Goal: Task Accomplishment & Management: Use online tool/utility

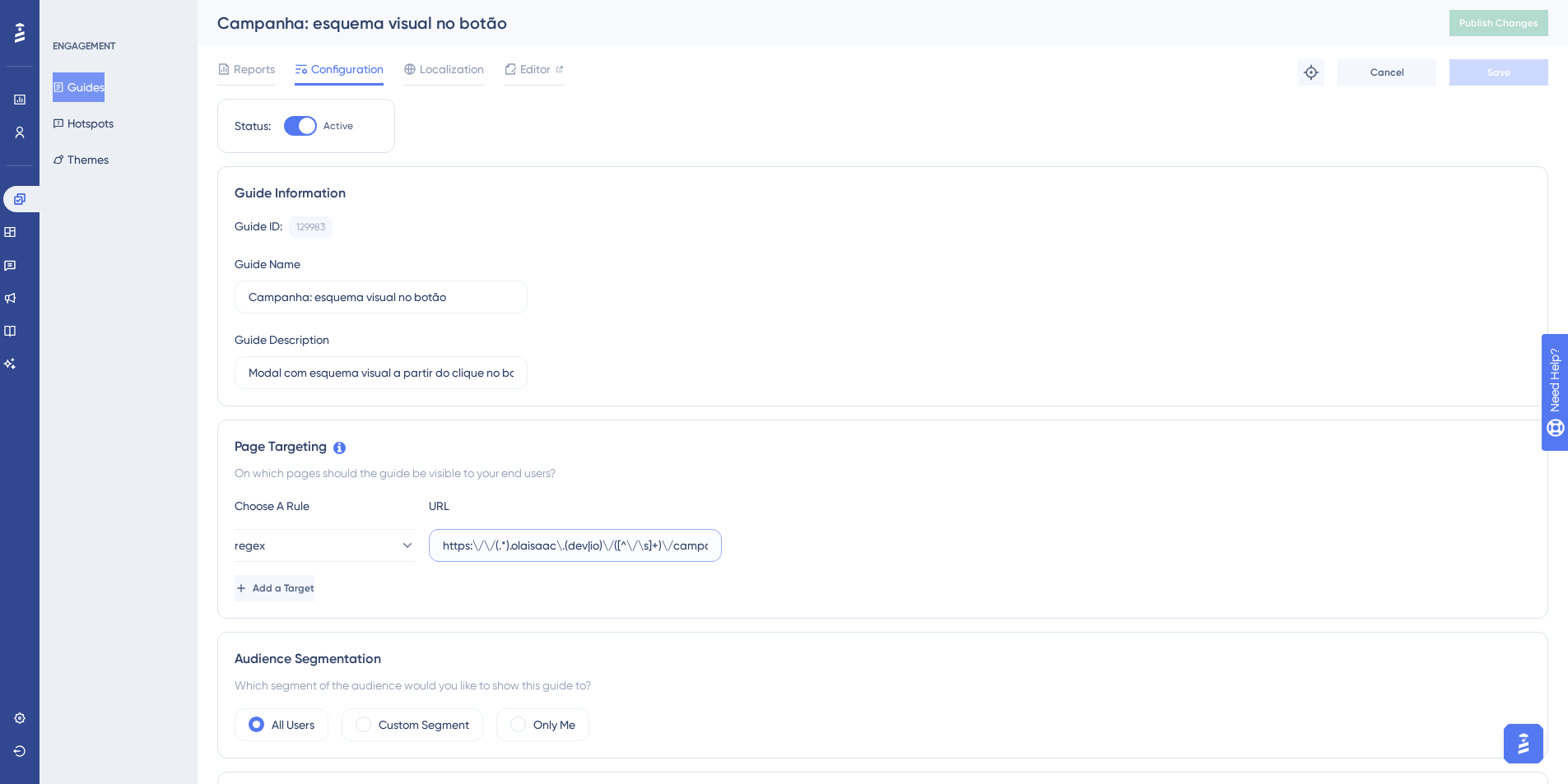
scroll to position [0, 42]
drag, startPoint x: 443, startPoint y: 548, endPoint x: 780, endPoint y: 558, distance: 337.1
click at [780, 558] on div "regex https:\/\/(.*).olaisaac\.(dev|io)\/([^\/\s]+)\/campanhas/" at bounding box center [882, 545] width 1296 height 33
click at [298, 129] on div at bounding box center [301, 126] width 33 height 19
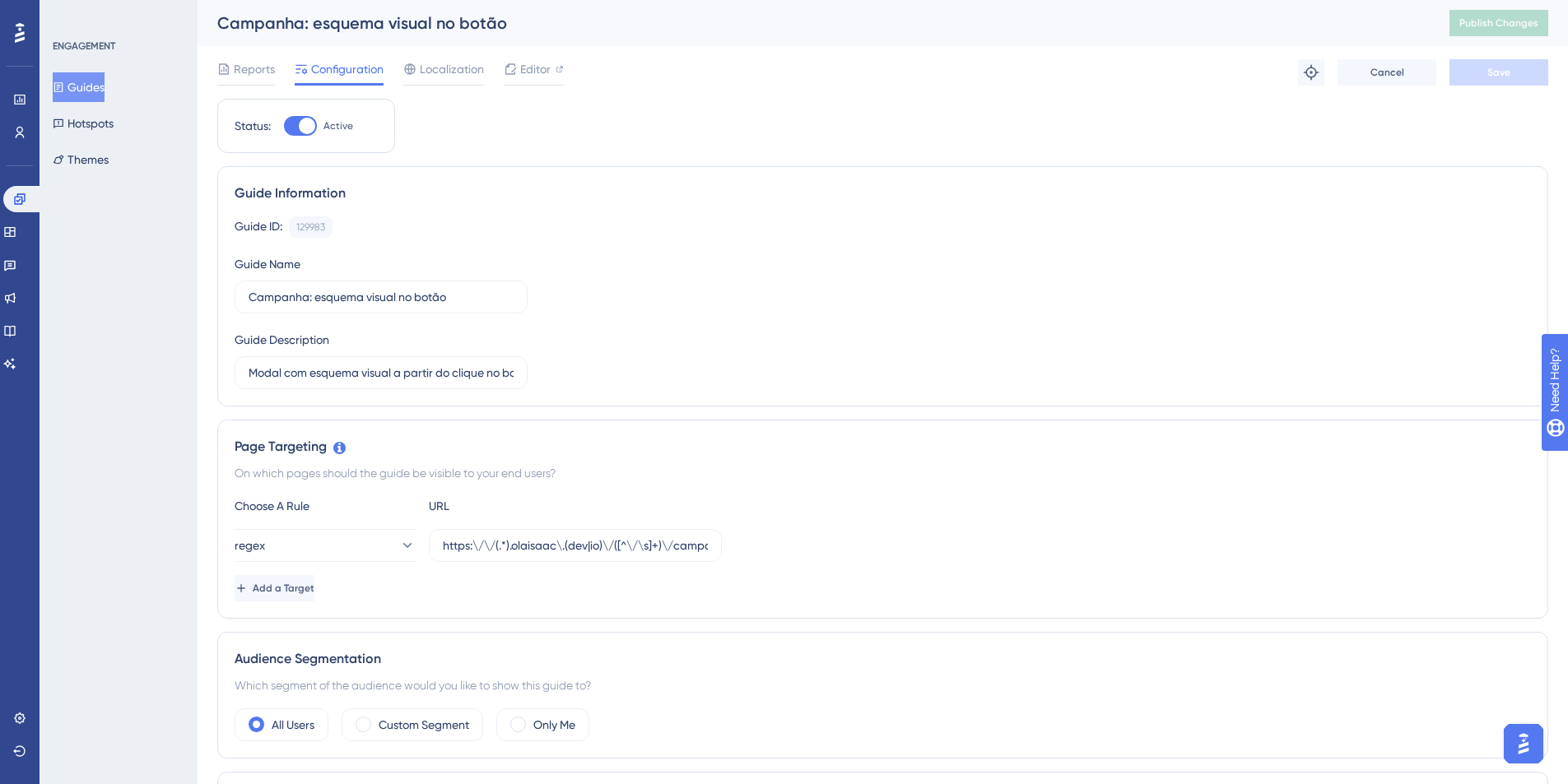
click at [284, 127] on input "Active" at bounding box center [283, 126] width 1 height 1
checkbox input "false"
click at [1483, 80] on button "Save" at bounding box center [1498, 72] width 99 height 26
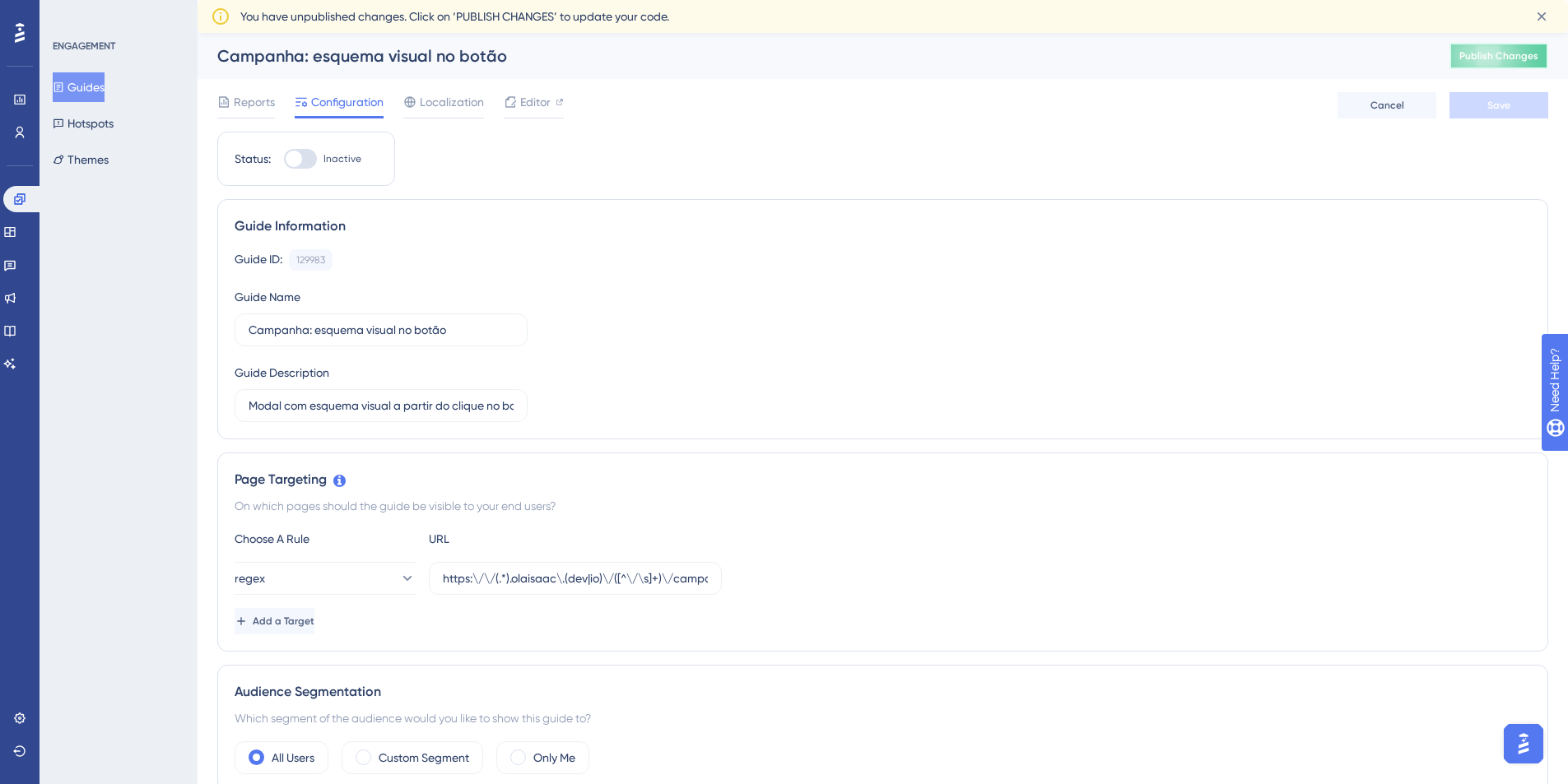
click at [1524, 53] on span "Publish Changes" at bounding box center [1498, 56] width 79 height 14
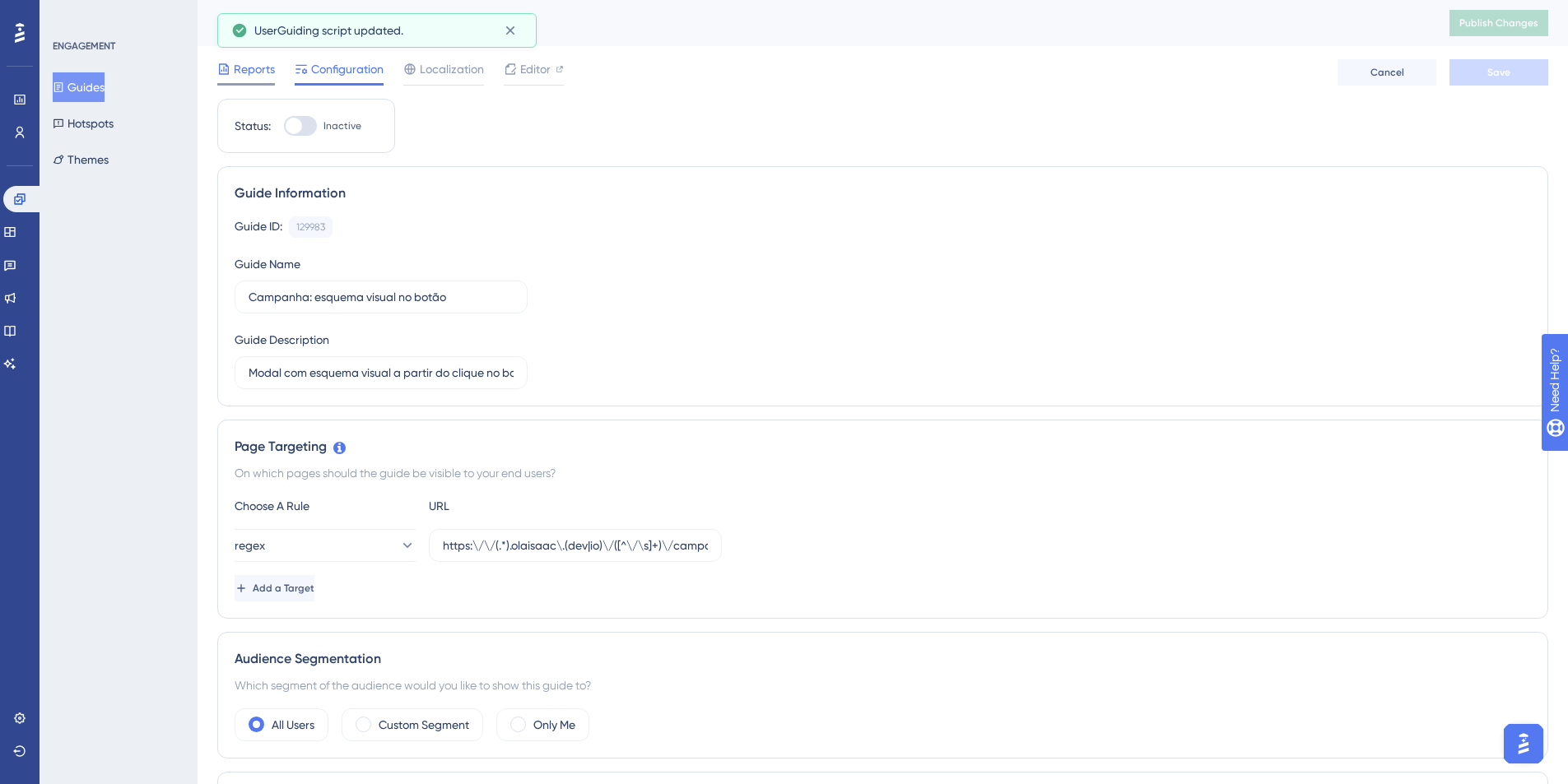
click at [234, 64] on span "Reports" at bounding box center [254, 69] width 42 height 19
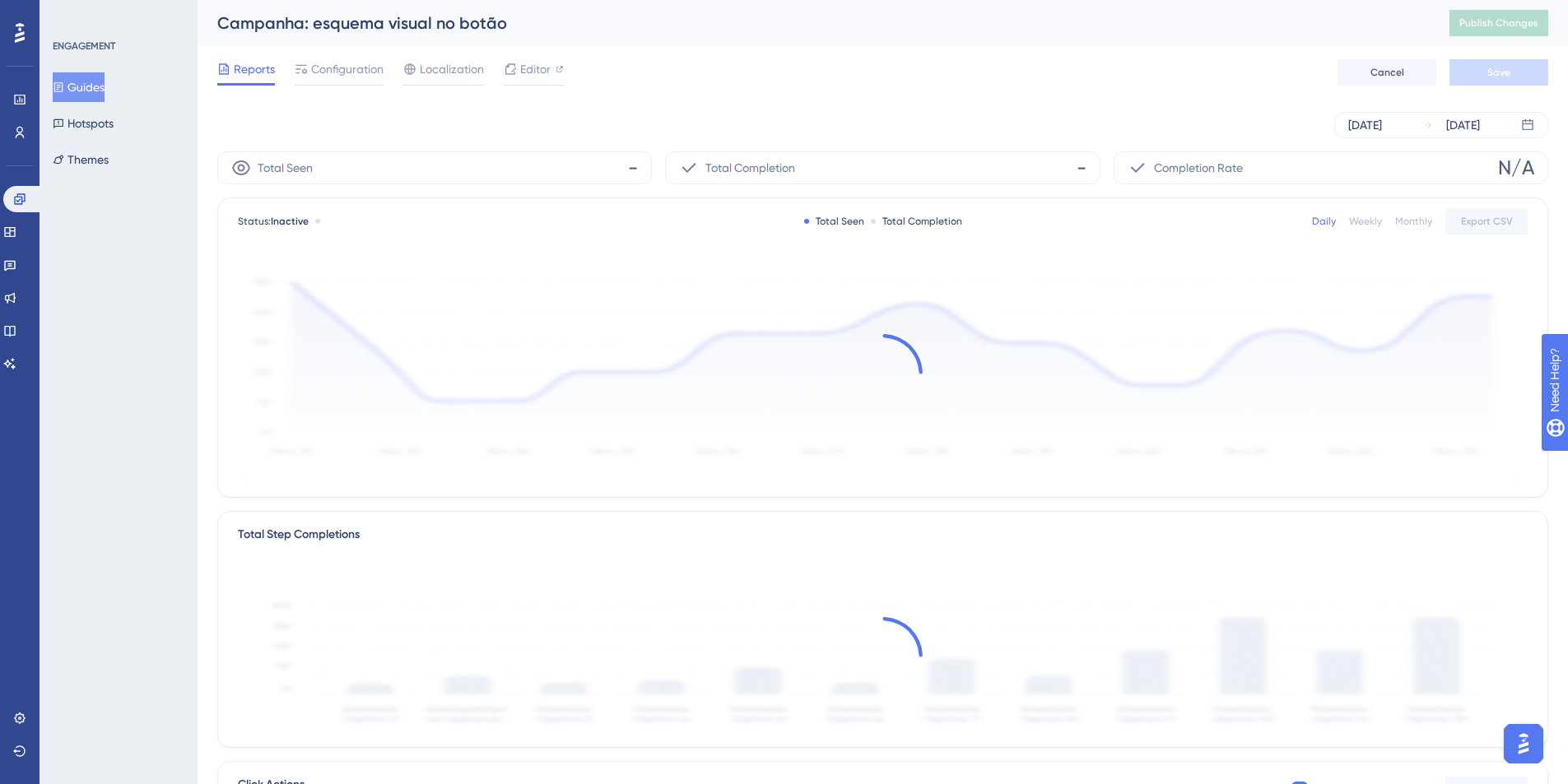
click at [79, 91] on button "Guides" at bounding box center [78, 87] width 52 height 30
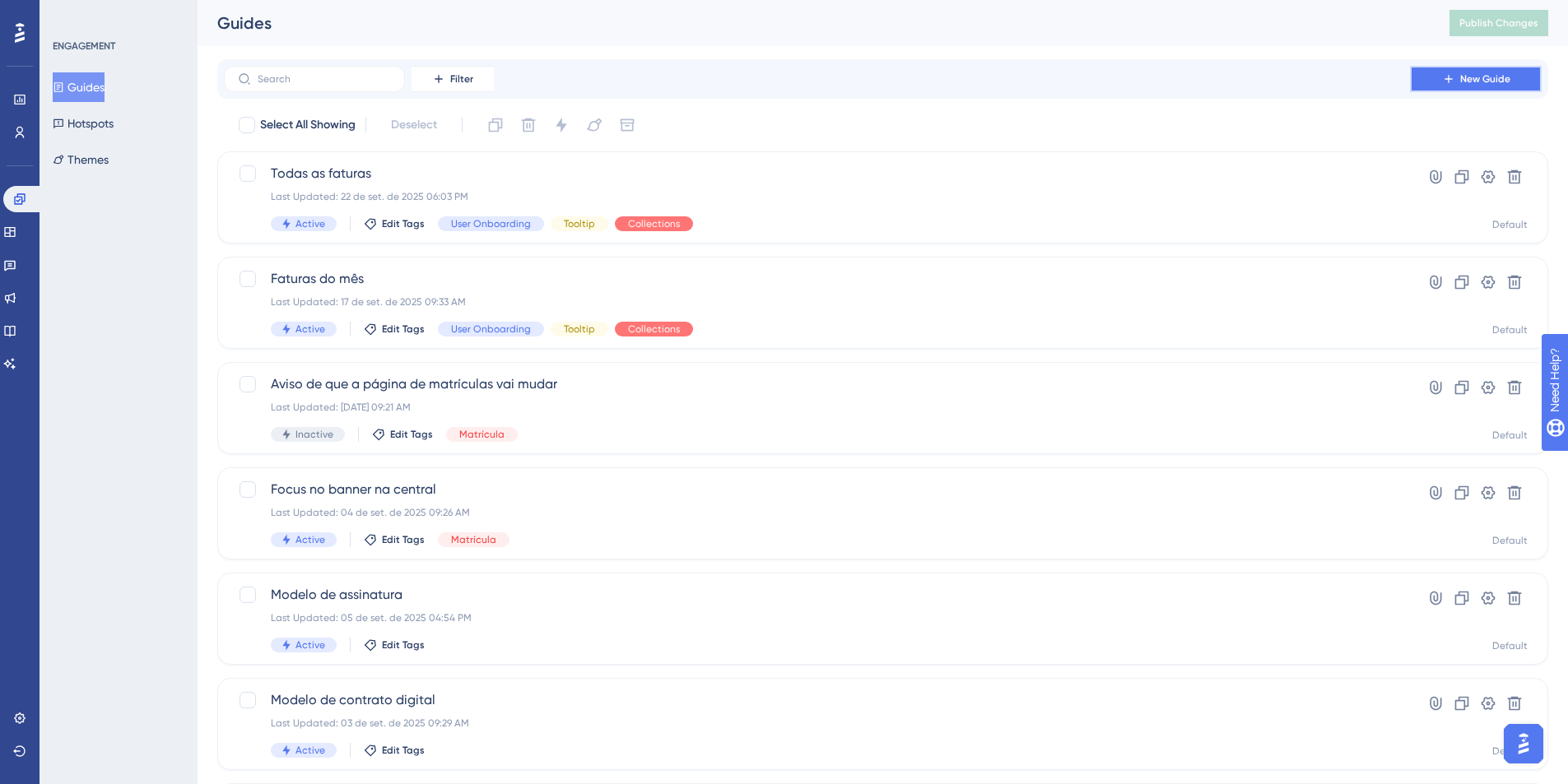
click at [1495, 75] on span "New Guide" at bounding box center [1485, 79] width 50 height 14
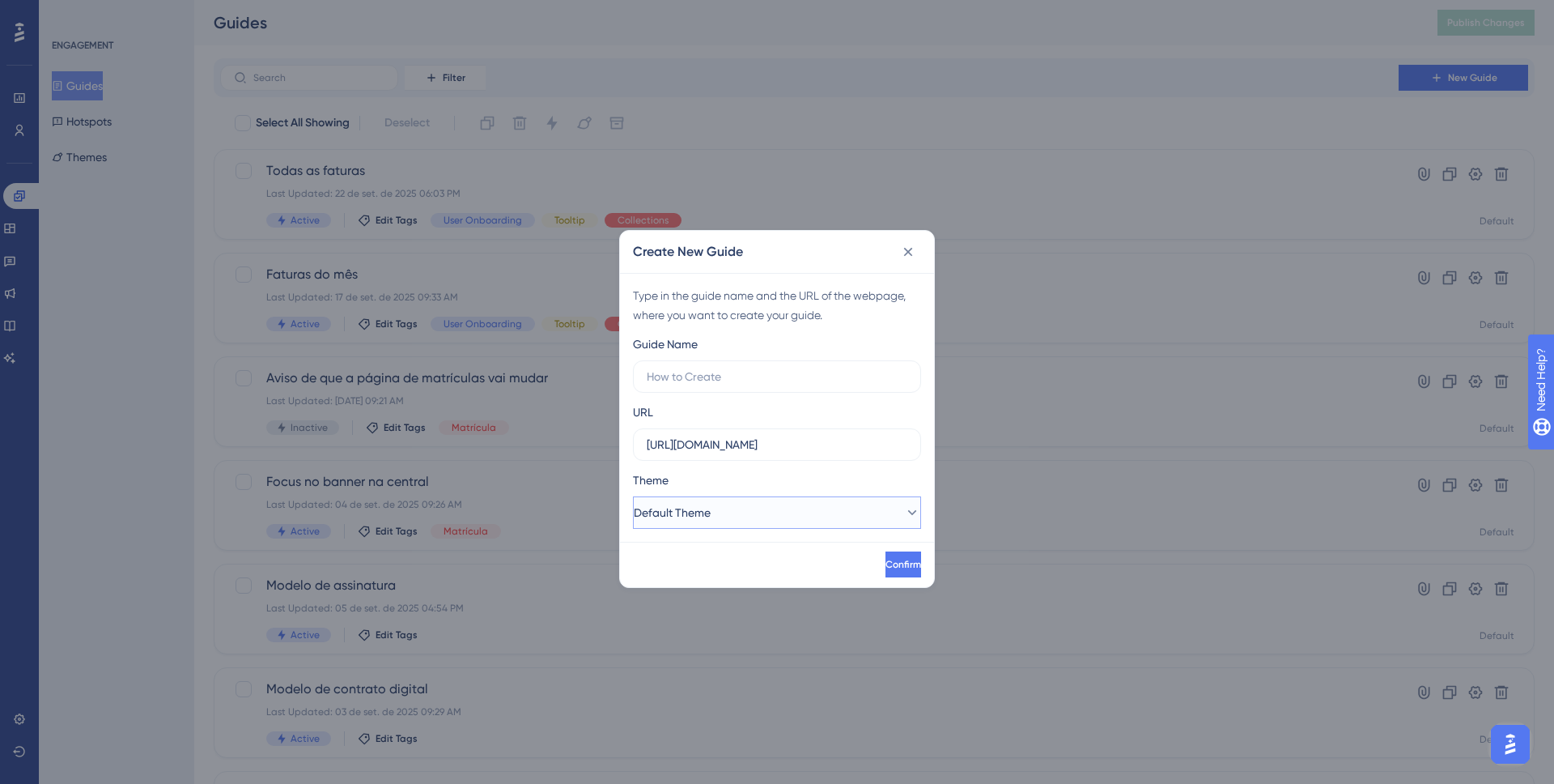
click at [797, 506] on button "Default Theme" at bounding box center [777, 513] width 288 height 32
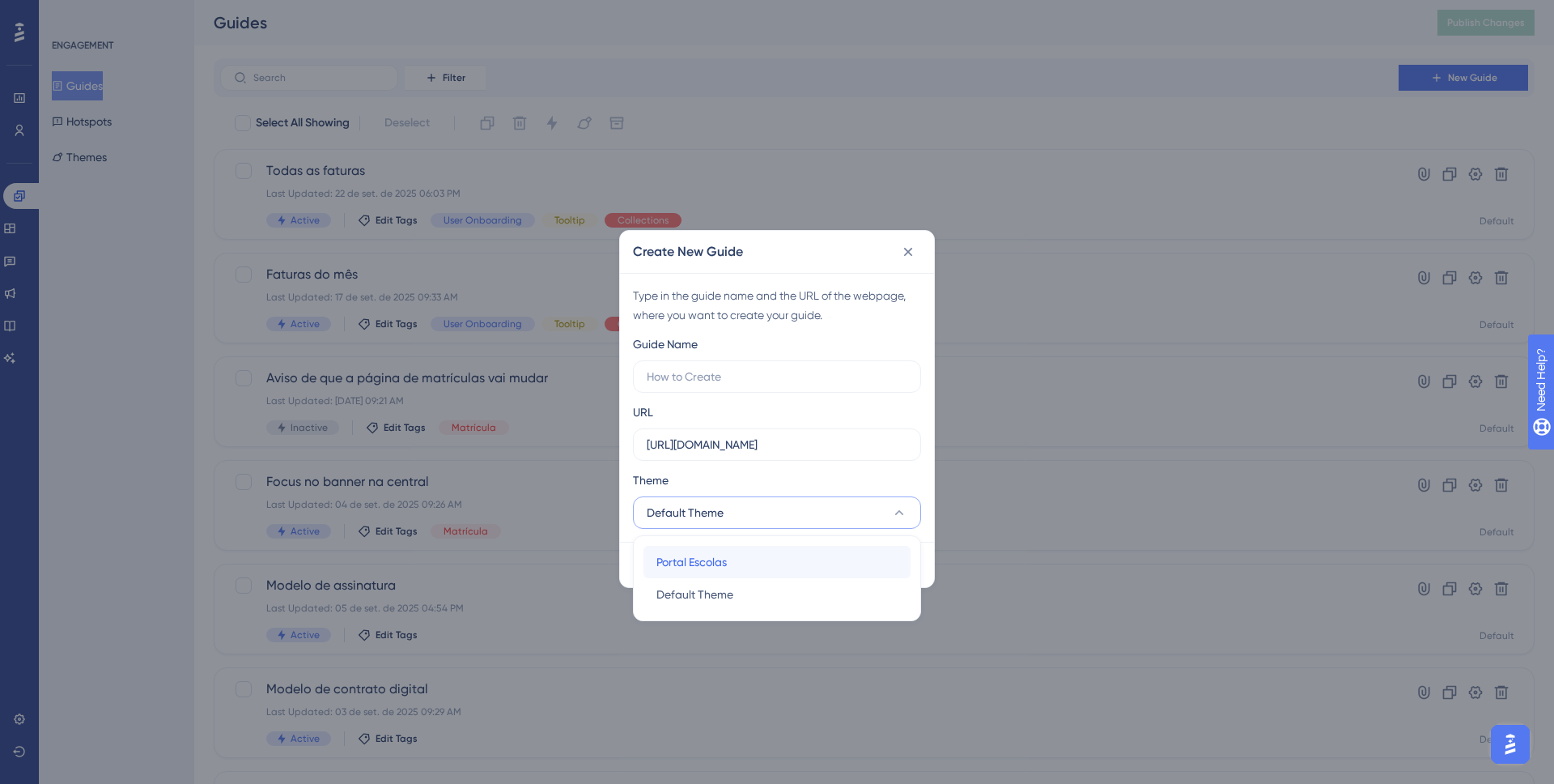
click at [736, 559] on div "Portal Escolas Portal Escolas" at bounding box center [777, 561] width 242 height 32
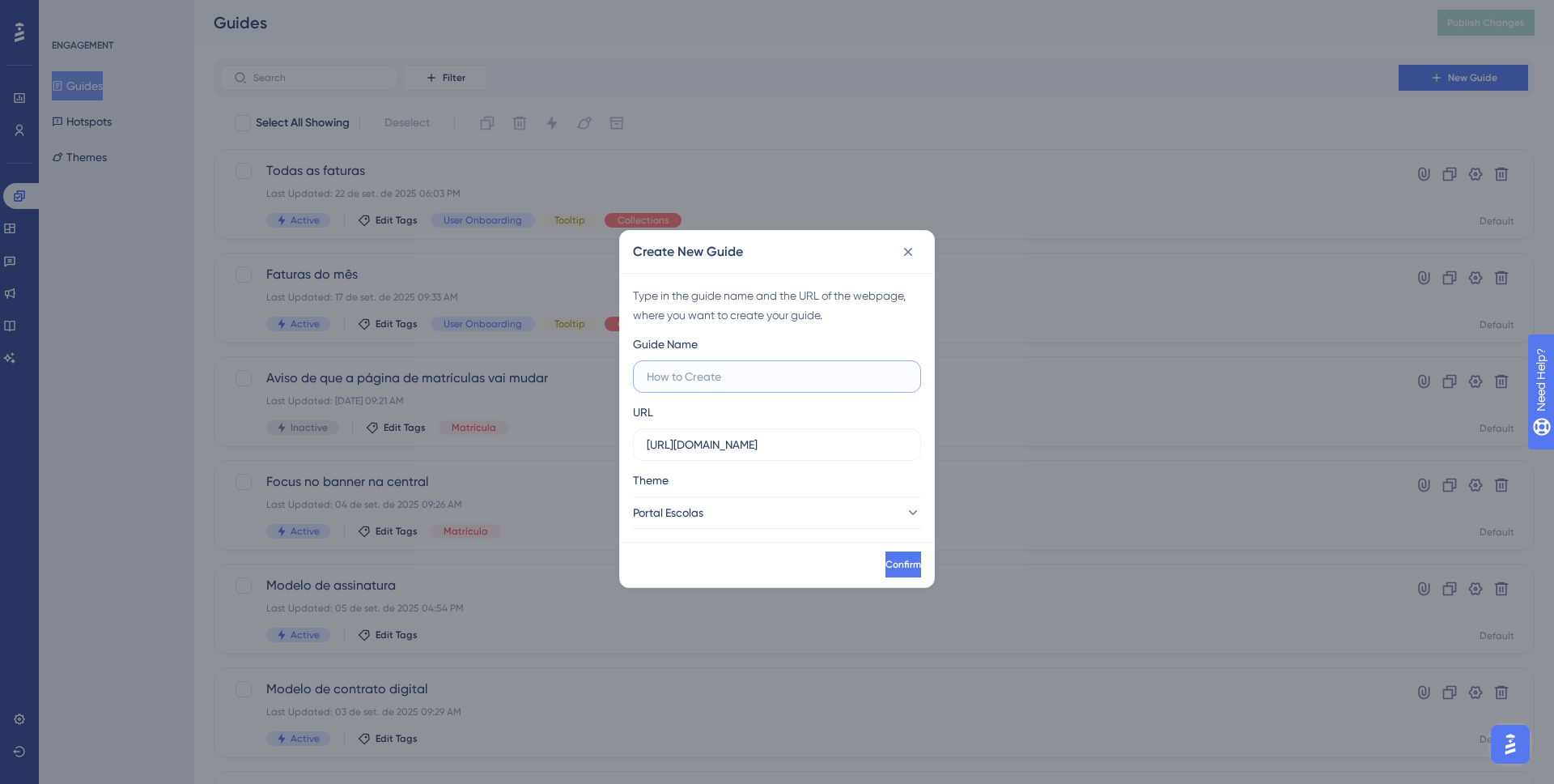
click at [744, 381] on input "text" at bounding box center [777, 376] width 261 height 18
type input "Como funcionam as campanhas?"
click at [884, 569] on span "Confirm" at bounding box center [901, 564] width 35 height 13
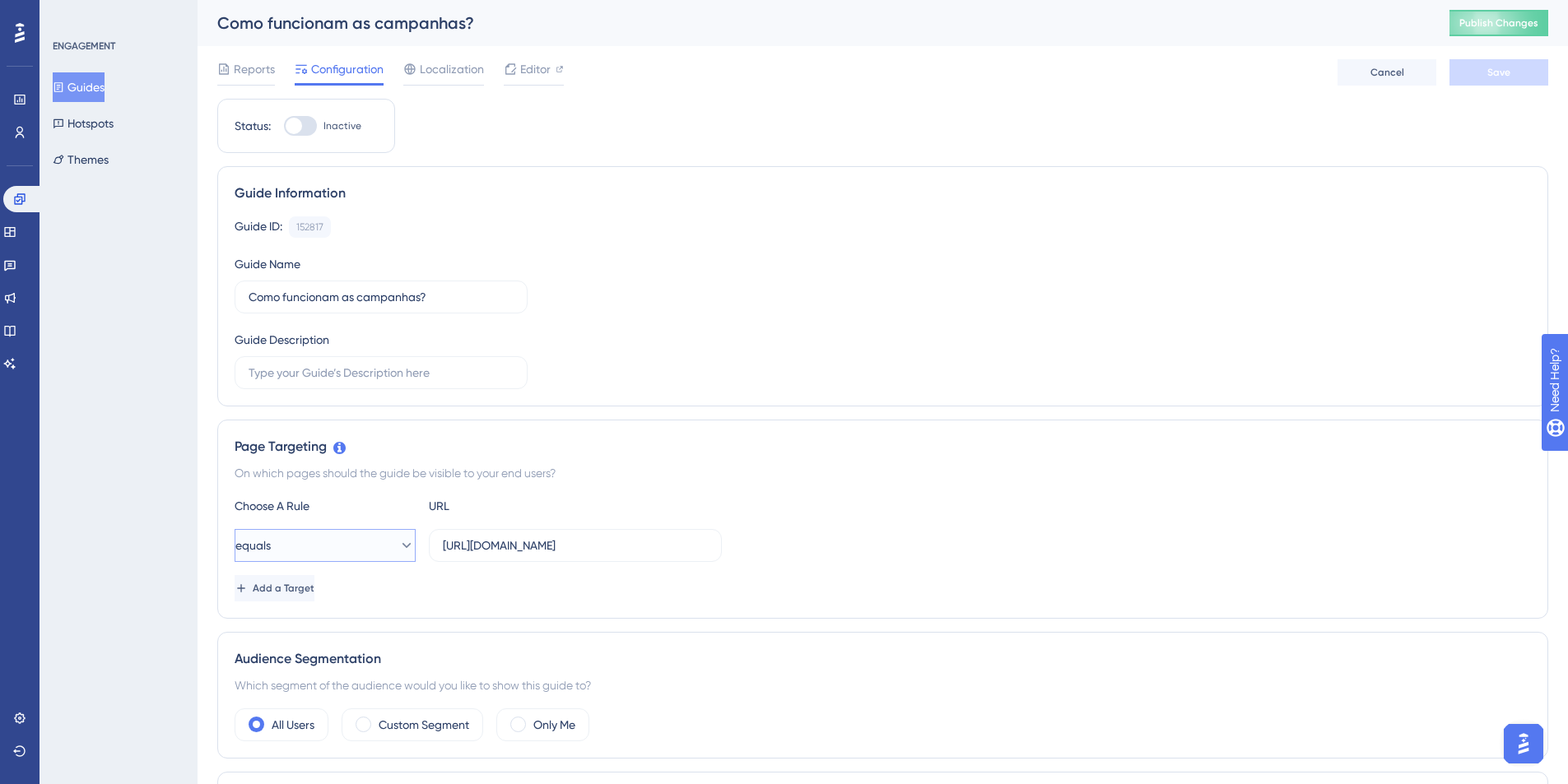
click at [402, 543] on icon at bounding box center [406, 544] width 9 height 5
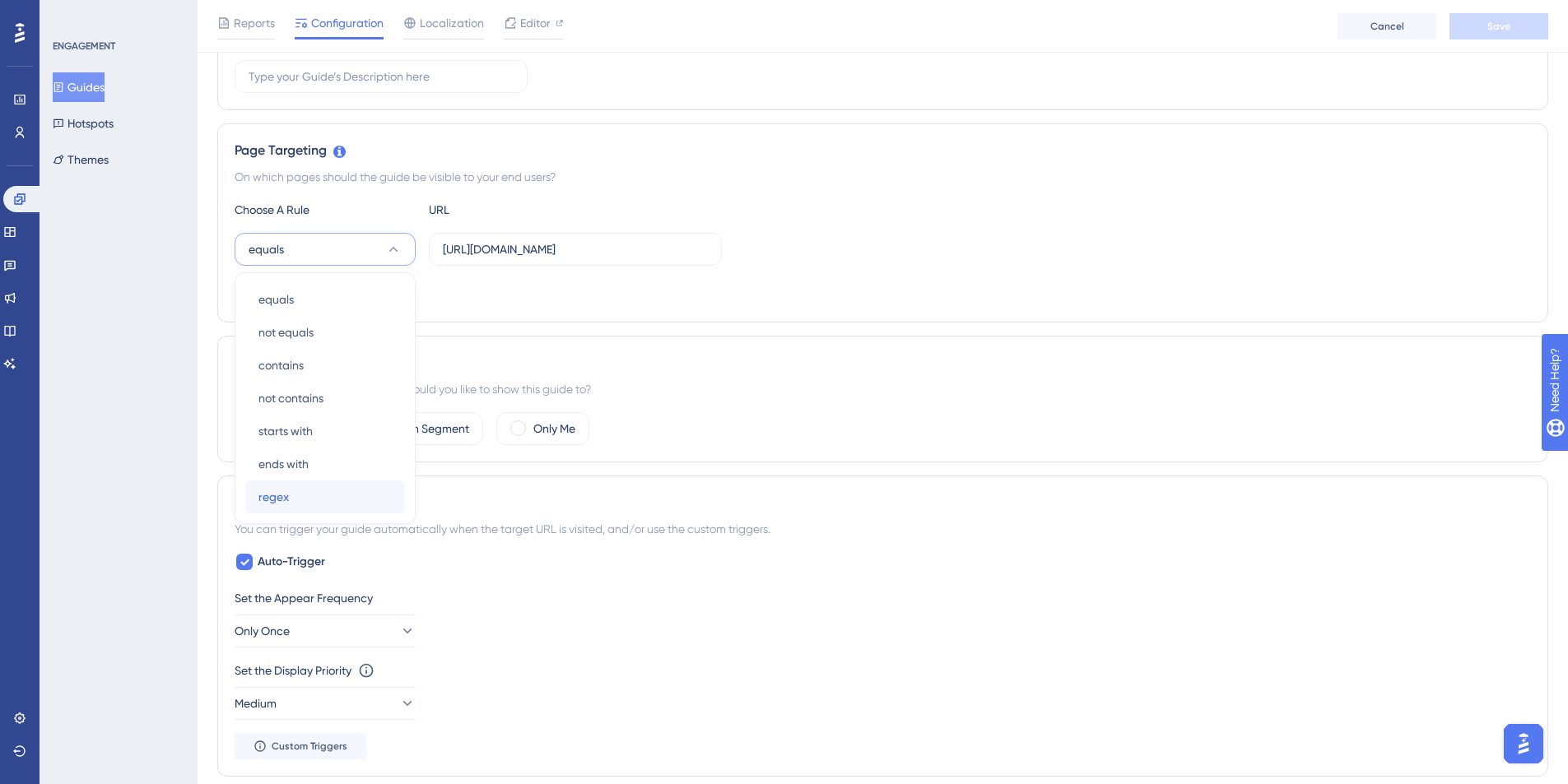
click at [353, 508] on div "regex regex" at bounding box center [325, 497] width 133 height 33
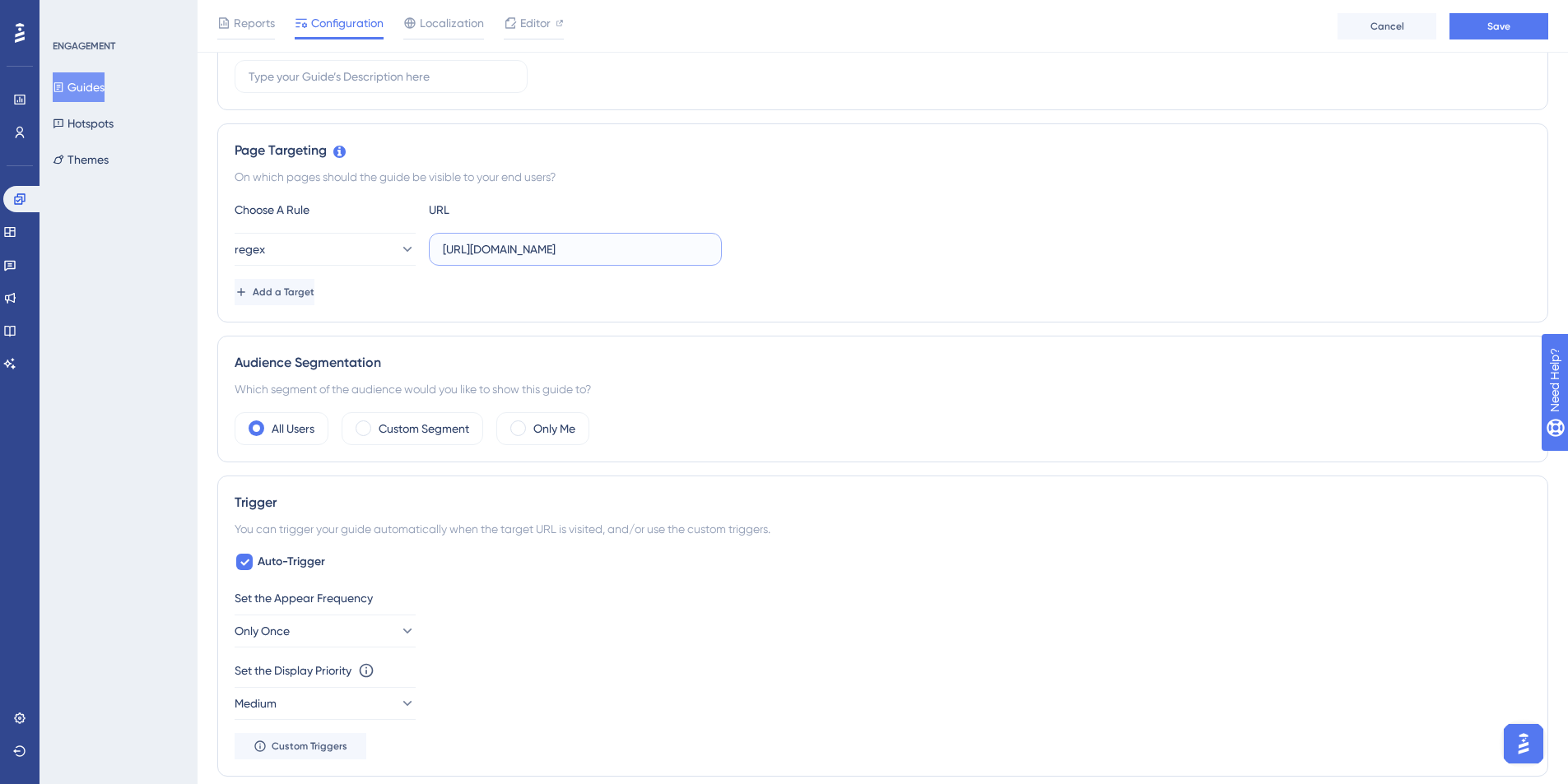
click at [464, 244] on input "https://payment.olaisaac.io/escola-isaac-tech/campanhas?page=1&items_per_page=1…" at bounding box center [576, 248] width 265 height 18
click at [487, 251] on input "https://payment.olaisaac.io/escola-isaac-tech/campanhas?page=1&items_per_page=1…" at bounding box center [576, 248] width 265 height 18
paste input "https:\/\/(.*).olaisaac\.(dev|io)\/([^\/\s]+)\/campanhas/"
type input "https:\/\/(.*).olaisaac\.(dev|io)\/([^\/\s]+)\/campanhas/"
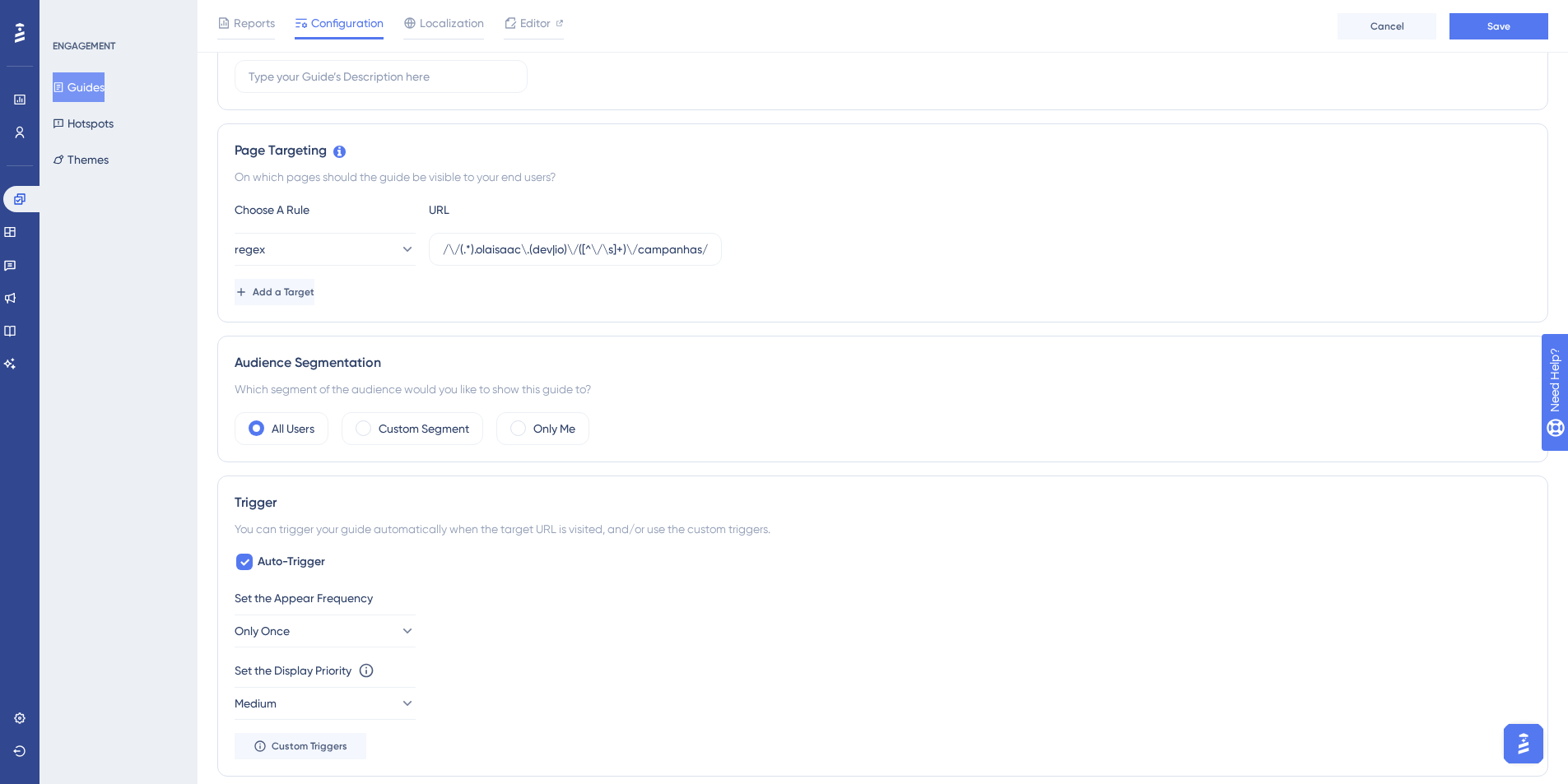
scroll to position [0, 0]
click at [242, 564] on icon at bounding box center [244, 563] width 9 height 7
checkbox input "false"
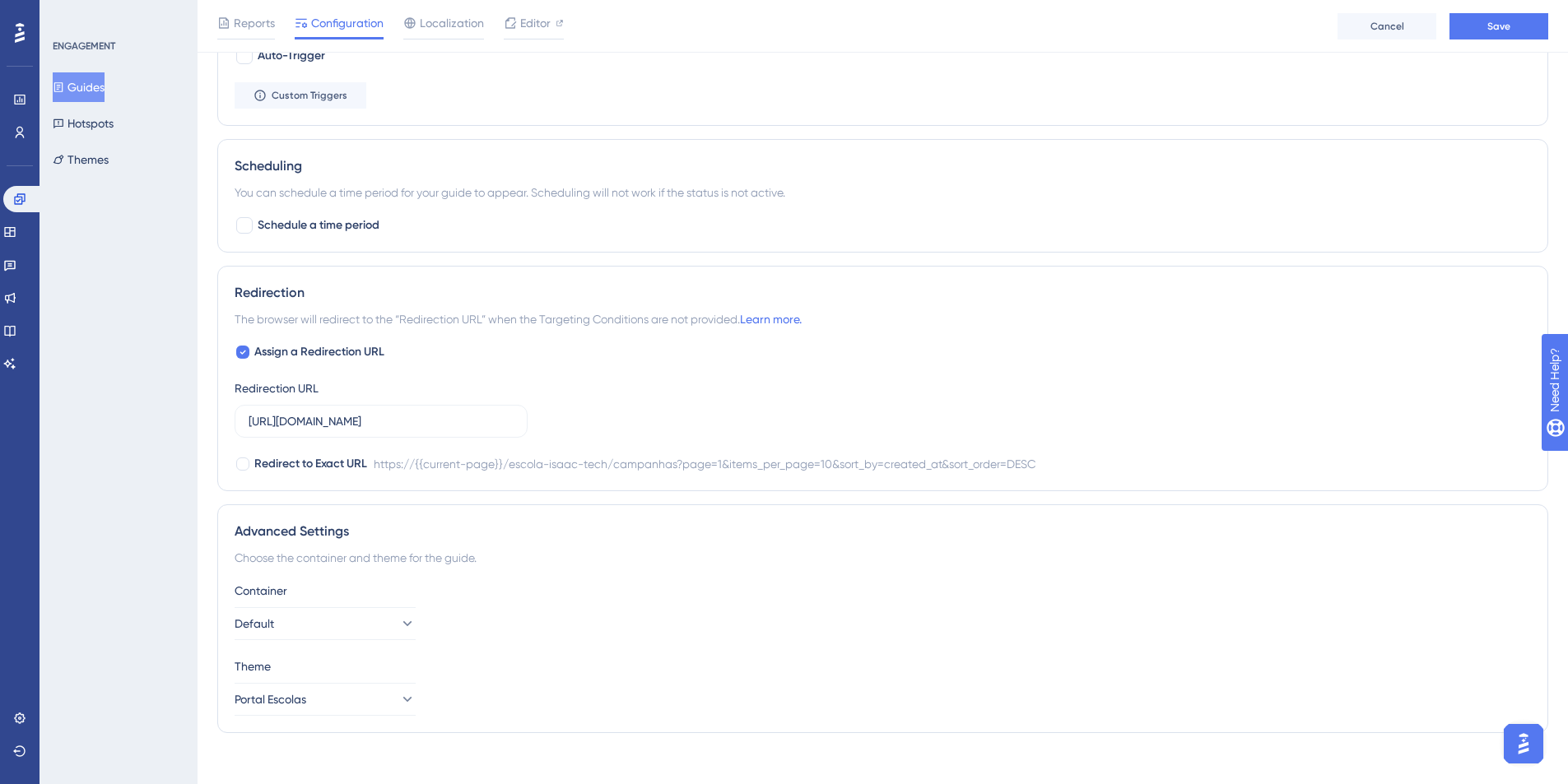
scroll to position [824, 0]
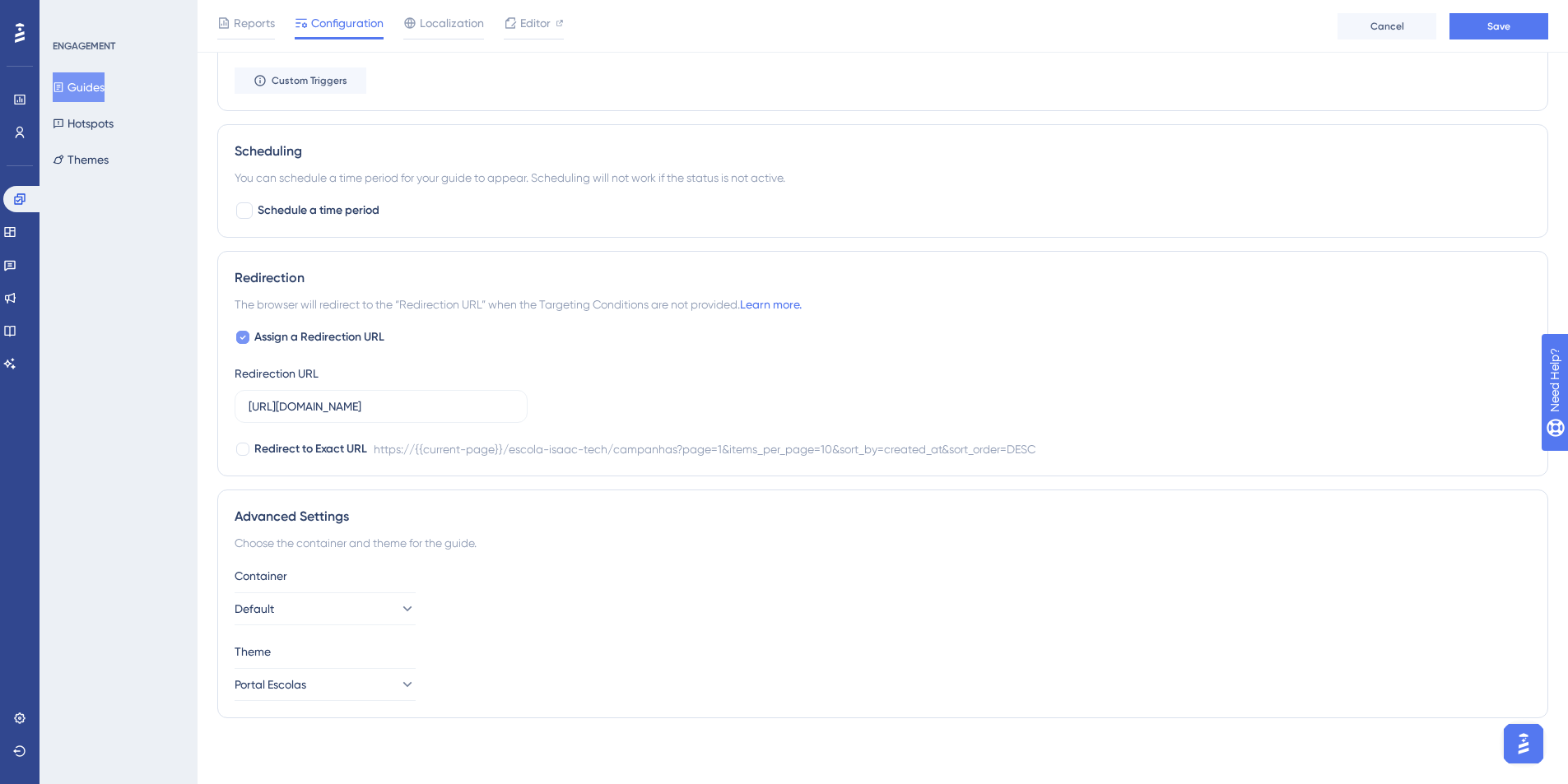
click at [237, 330] on div at bounding box center [242, 336] width 16 height 16
checkbox input "false"
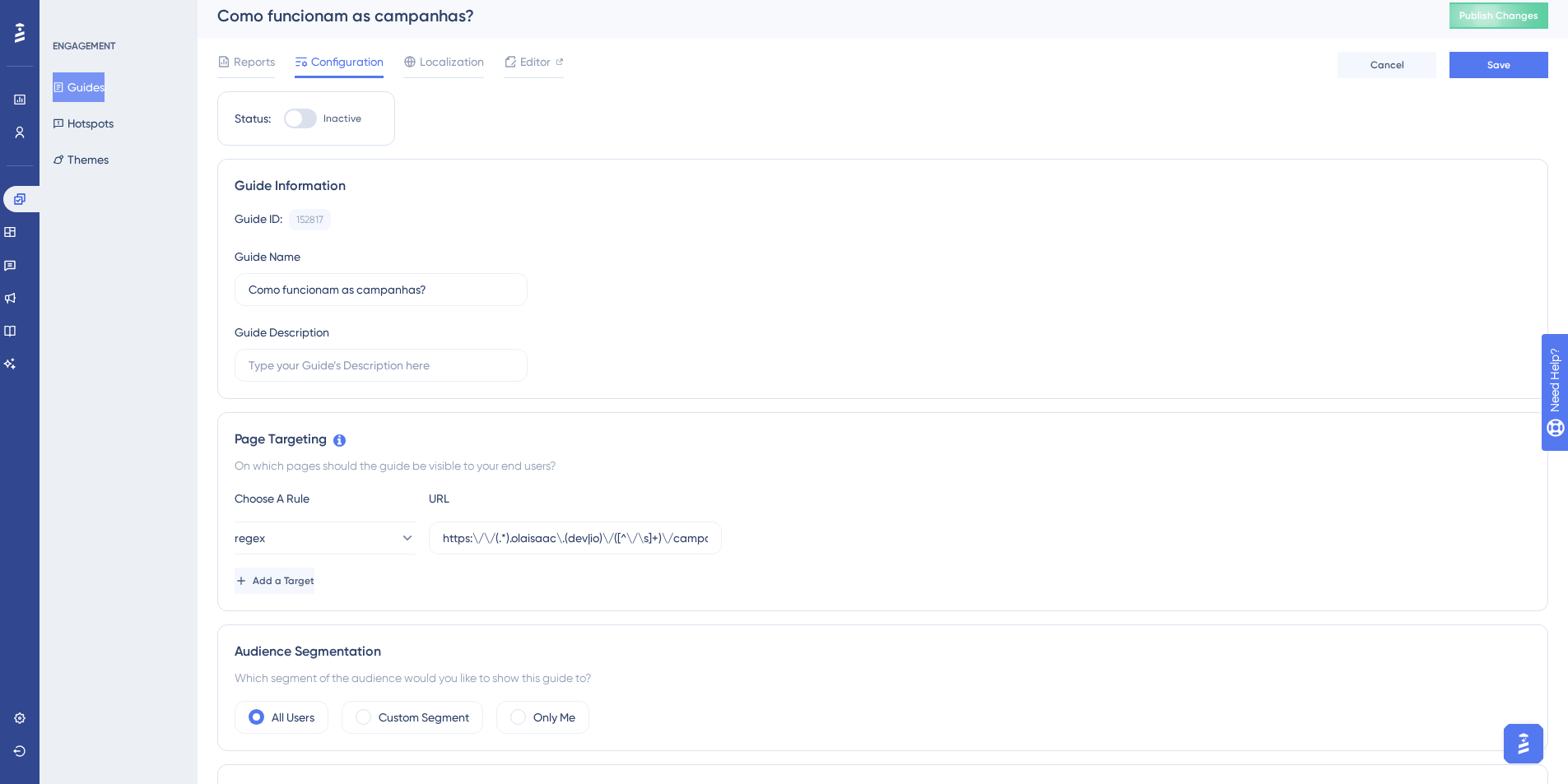
scroll to position [0, 0]
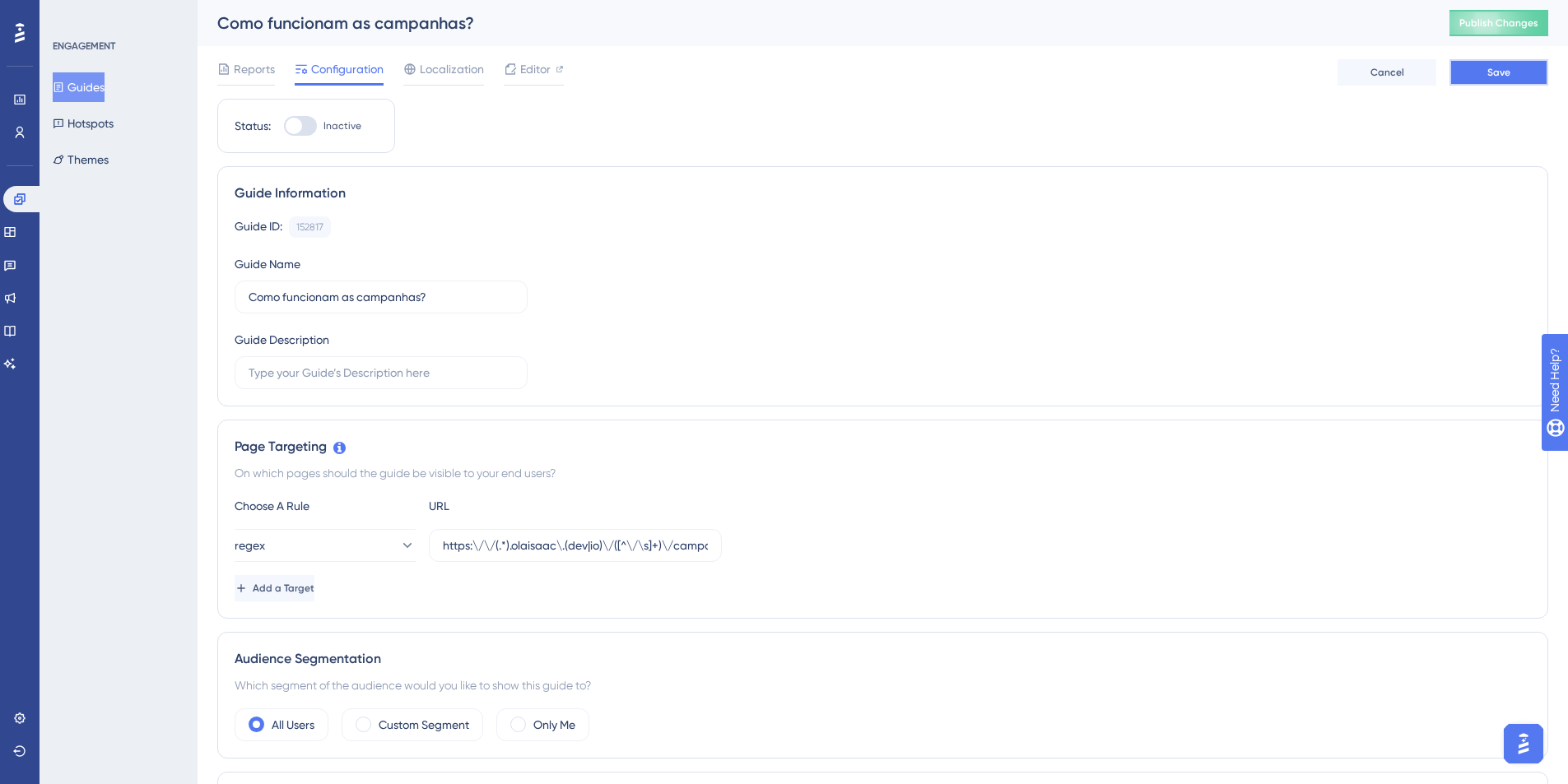
click at [1511, 79] on button "Save" at bounding box center [1498, 72] width 99 height 26
click at [1489, 27] on span "Publish Changes" at bounding box center [1498, 23] width 79 height 14
click at [293, 131] on div at bounding box center [293, 126] width 16 height 16
click at [284, 127] on input "Inactive" at bounding box center [283, 126] width 1 height 1
checkbox input "true"
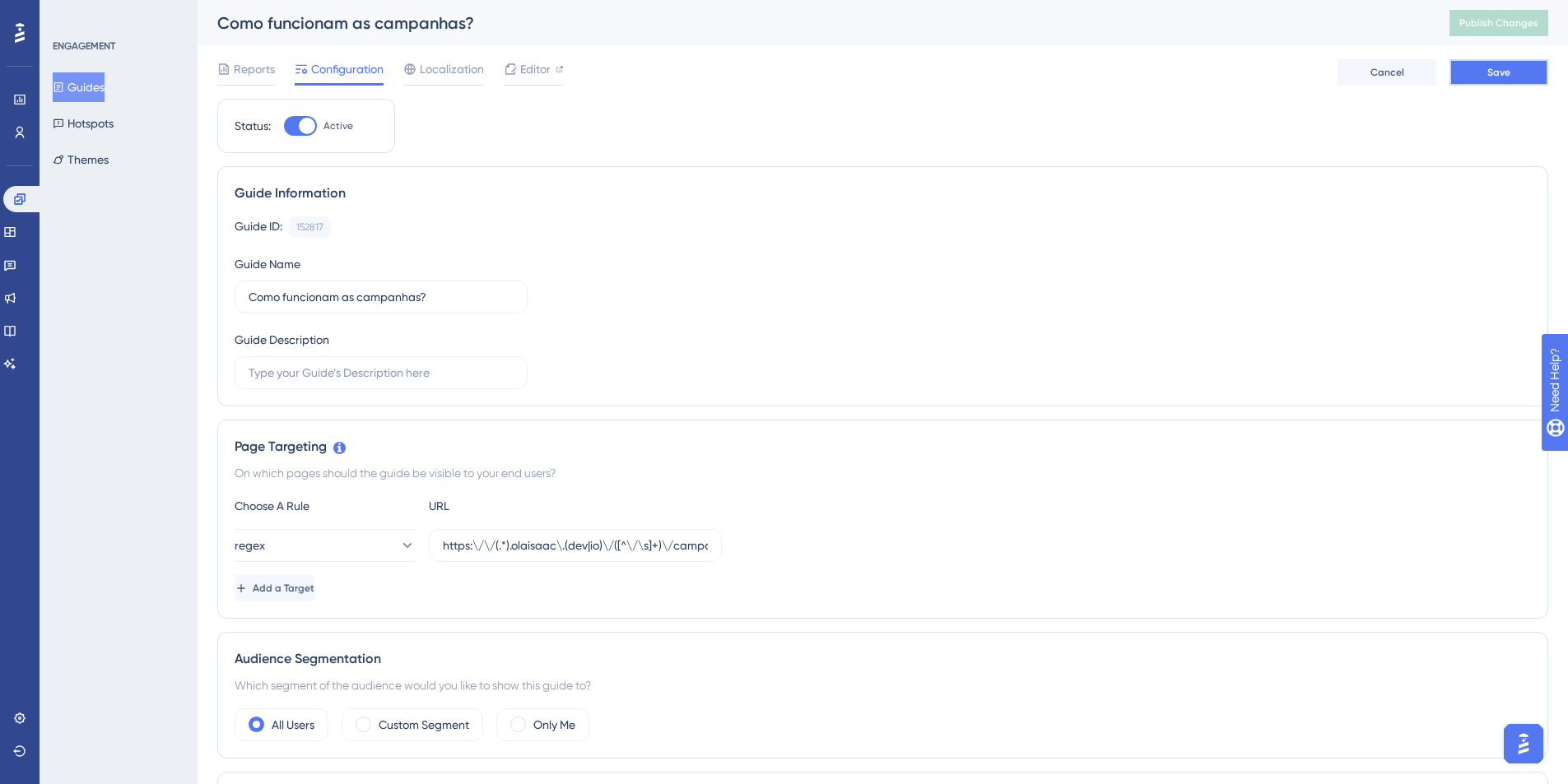
click at [1494, 75] on span "Save" at bounding box center [1498, 73] width 23 height 14
click at [1486, 16] on span "Publish Changes" at bounding box center [1498, 23] width 79 height 14
click at [306, 233] on div "152817" at bounding box center [310, 227] width 27 height 14
click at [240, 76] on span "Reports" at bounding box center [254, 69] width 42 height 19
